Goal: Task Accomplishment & Management: Use online tool/utility

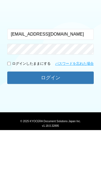
click at [16, 112] on button "ログイン" at bounding box center [50, 118] width 86 height 12
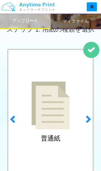
click at [68, 129] on img at bounding box center [51, 105] width 38 height 48
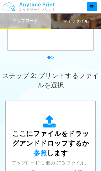
scroll to position [146, 0]
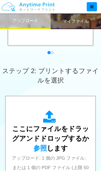
click at [56, 137] on span "ここにファイルをドラッグアンドドロップするか 参照 します" at bounding box center [50, 138] width 77 height 27
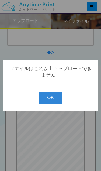
click at [53, 103] on button "OK" at bounding box center [51, 98] width 24 height 12
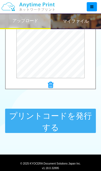
scroll to position [260, 0]
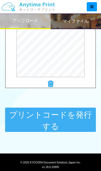
click at [70, 121] on button "プリントコードを発行する" at bounding box center [50, 119] width 91 height 24
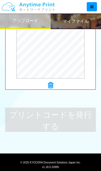
scroll to position [0, 0]
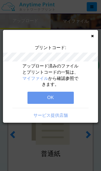
click at [62, 97] on button "OK" at bounding box center [50, 98] width 46 height 12
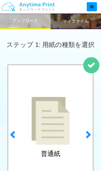
click at [59, 137] on img at bounding box center [51, 121] width 38 height 48
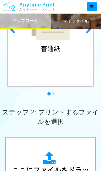
scroll to position [176, 0]
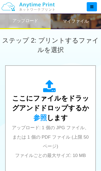
click at [63, 118] on span "ここにファイルをドラッグアンドドロップするか 参照 します" at bounding box center [50, 107] width 77 height 27
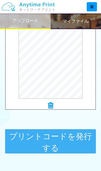
scroll to position [239, 0]
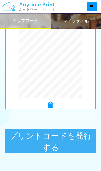
click at [32, 138] on button "プリントコードを発行する" at bounding box center [50, 140] width 91 height 24
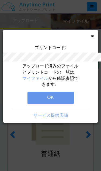
scroll to position [0, 0]
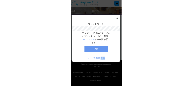
scroll to position [21, 0]
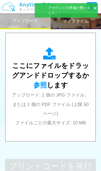
scroll to position [210, 0]
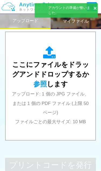
click at [49, 9] on div "アカウントの準備が整いました。" at bounding box center [71, 10] width 47 height 10
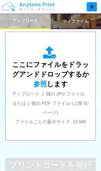
click at [61, 20] on div "マイファイル" at bounding box center [76, 21] width 51 height 16
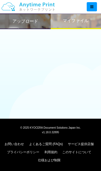
scroll to position [40, 0]
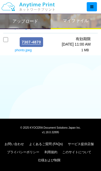
click at [13, 22] on h2 "アップロード" at bounding box center [25, 21] width 26 height 5
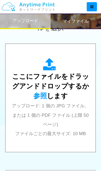
scroll to position [204, 0]
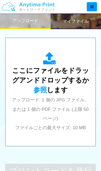
click at [69, 111] on div "ここにファイルをドラッグアンドドロップするか 参照 します アップロード: 1 個の JPG ファイル、または 1 個の PDF ファイル (上限 50 ペー…" at bounding box center [50, 92] width 79 height 80
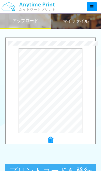
click at [0, 0] on button "プレビュー" at bounding box center [0, 0] width 0 height 0
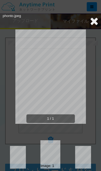
click at [90, 18] on icon at bounding box center [94, 21] width 8 height 11
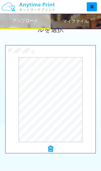
scroll to position [197, 0]
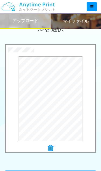
click at [0, 0] on button "プレビュー" at bounding box center [0, 0] width 0 height 0
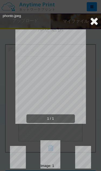
click at [90, 17] on icon at bounding box center [94, 21] width 8 height 11
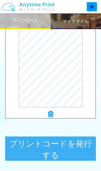
scroll to position [237, 0]
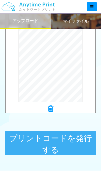
click at [61, 150] on button "プリントコードを発行する" at bounding box center [50, 143] width 91 height 24
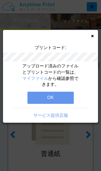
scroll to position [8, 0]
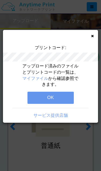
click at [55, 92] on button "OK" at bounding box center [50, 98] width 46 height 12
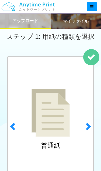
click at [80, 24] on div "マイファイル" at bounding box center [76, 21] width 51 height 16
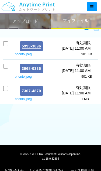
click at [38, 92] on span "7307-4870" at bounding box center [31, 91] width 23 height 10
